Goal: Communication & Community: Answer question/provide support

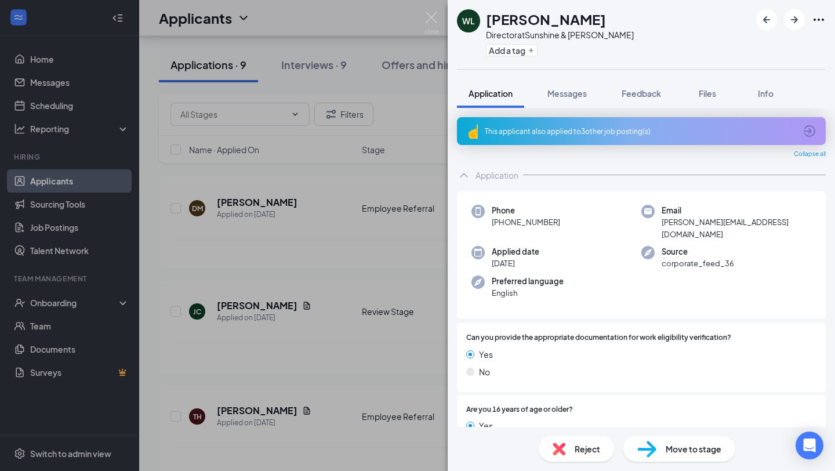
scroll to position [1056, 0]
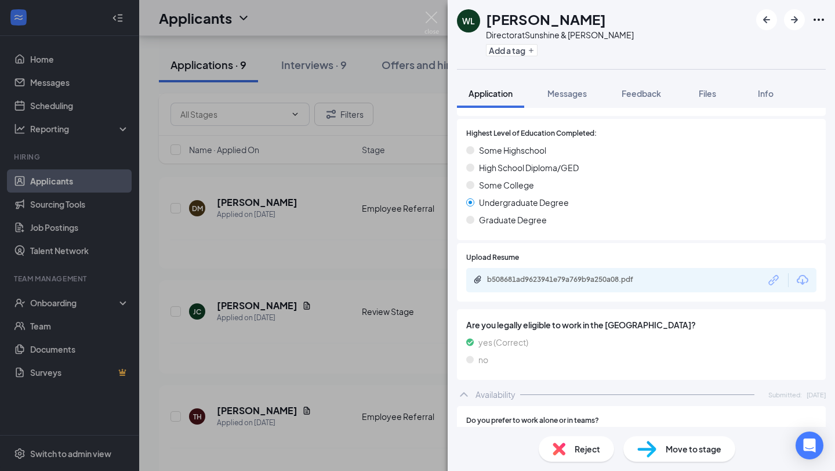
click at [397, 212] on div "[PERSON_NAME] Director at Sunshine & [PERSON_NAME] Add a tag Application Messag…" at bounding box center [417, 235] width 835 height 471
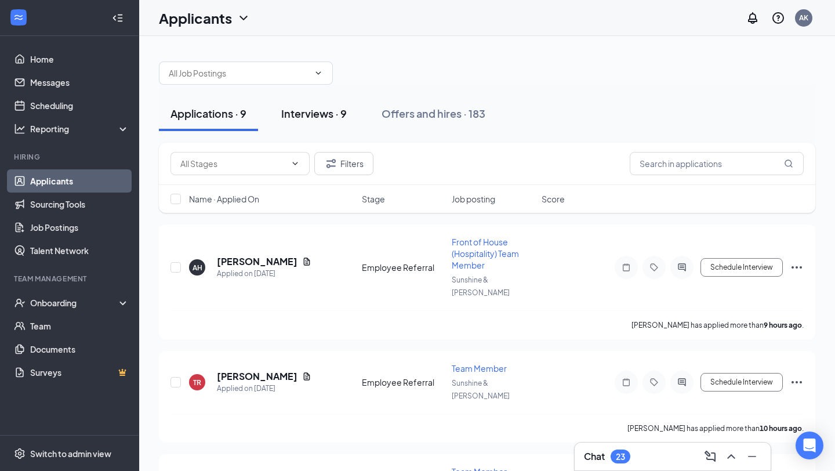
click at [307, 111] on div "Interviews · 9" at bounding box center [314, 113] width 66 height 15
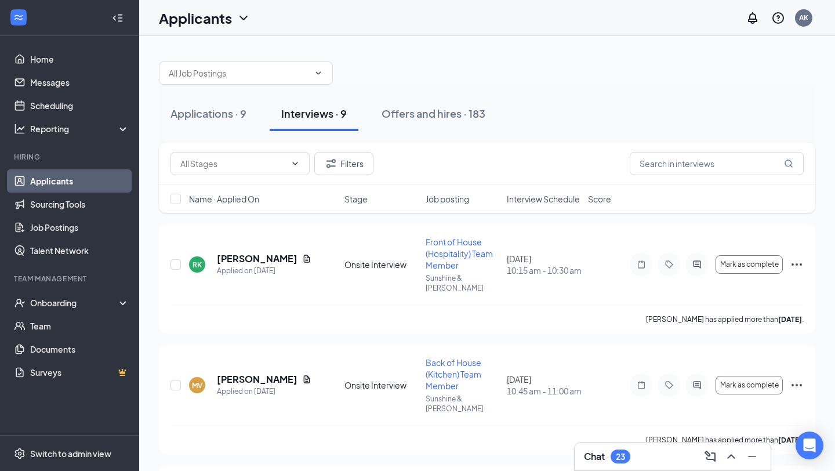
click at [649, 459] on div "Chat 23" at bounding box center [673, 456] width 178 height 19
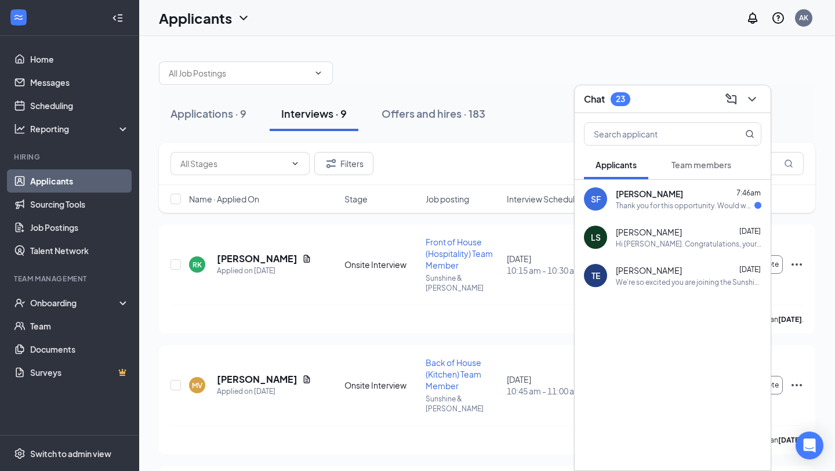
click at [641, 198] on span "[PERSON_NAME]" at bounding box center [649, 194] width 67 height 12
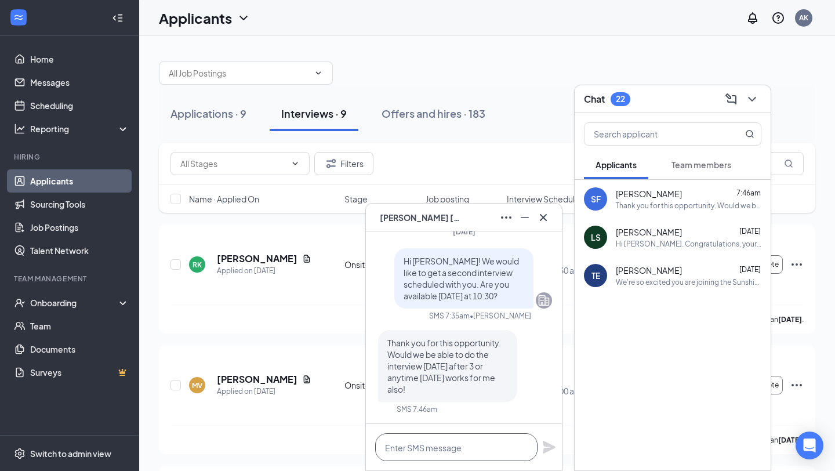
click at [419, 452] on textarea at bounding box center [456, 447] width 162 height 28
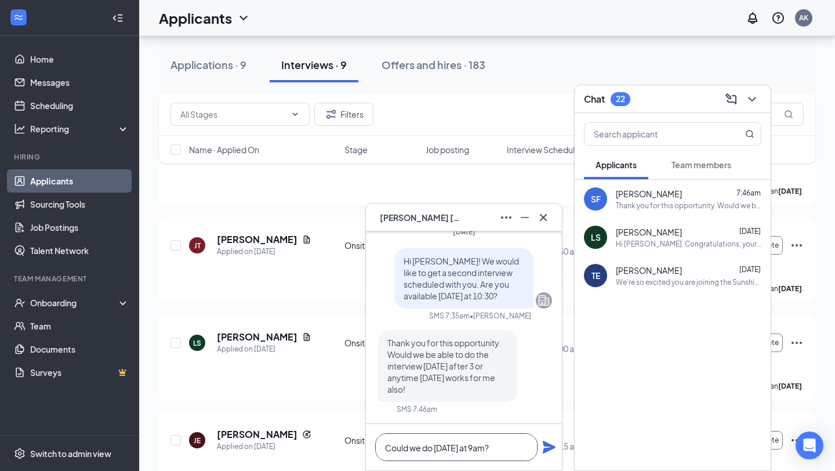
scroll to position [273, 0]
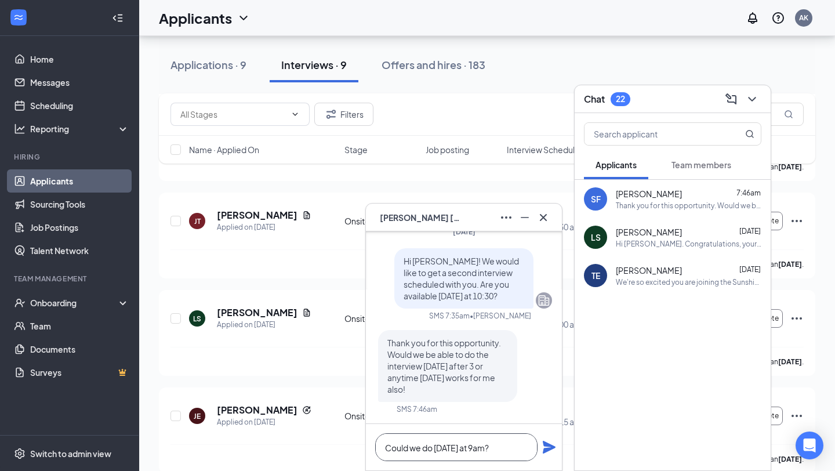
type textarea "Could we do [DATE] at 9am?"
click at [547, 447] on icon "Plane" at bounding box center [549, 447] width 13 height 13
